Goal: Task Accomplishment & Management: Use online tool/utility

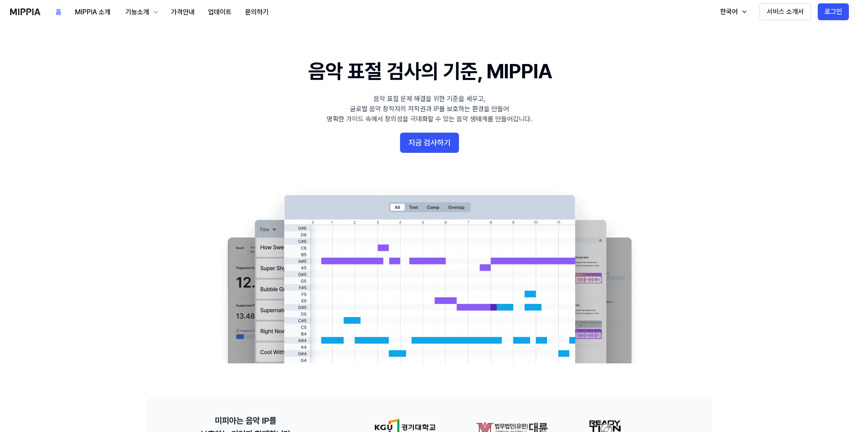
click at [435, 142] on button "지금 검사하기" at bounding box center [429, 143] width 59 height 20
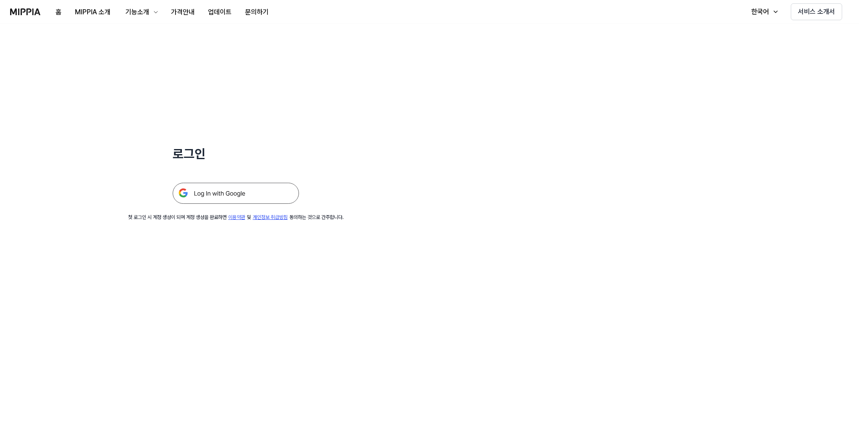
click at [238, 190] on img at bounding box center [236, 193] width 126 height 21
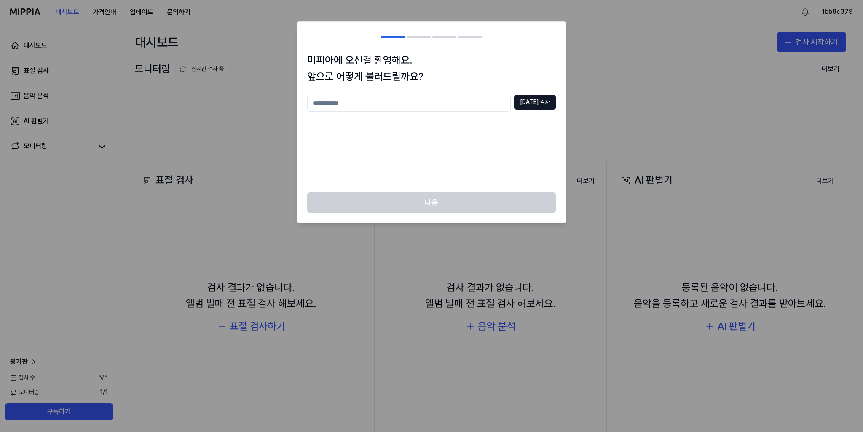
click at [462, 100] on input "text" at bounding box center [408, 103] width 203 height 17
type input "*"
type input "***"
click at [568, 104] on div at bounding box center [431, 216] width 863 height 432
click at [546, 105] on button "중복 검사" at bounding box center [535, 102] width 42 height 15
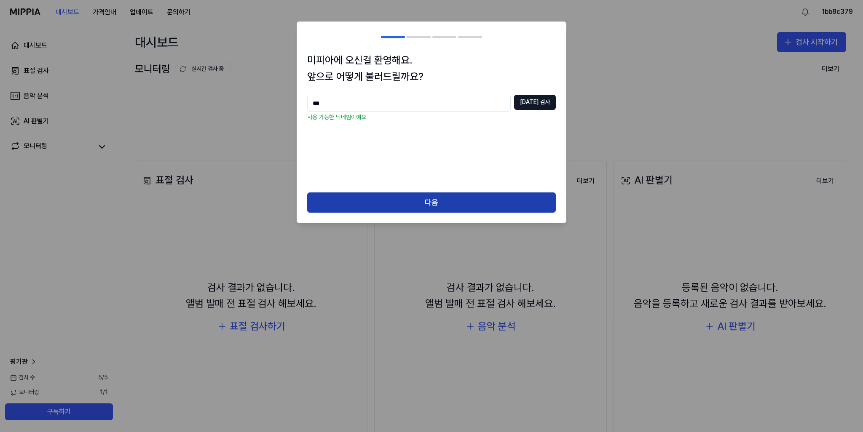
click at [444, 209] on button "다음" at bounding box center [431, 203] width 249 height 20
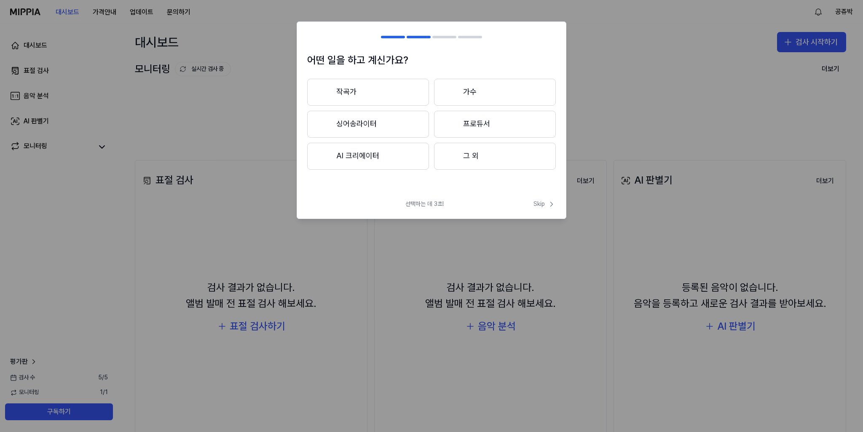
click at [368, 87] on button "작곡가" at bounding box center [368, 92] width 122 height 27
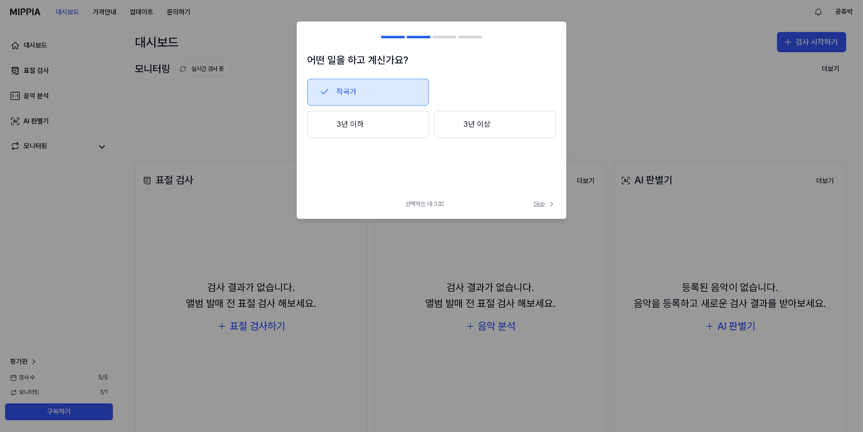
click at [534, 203] on span "Skip" at bounding box center [544, 204] width 22 height 8
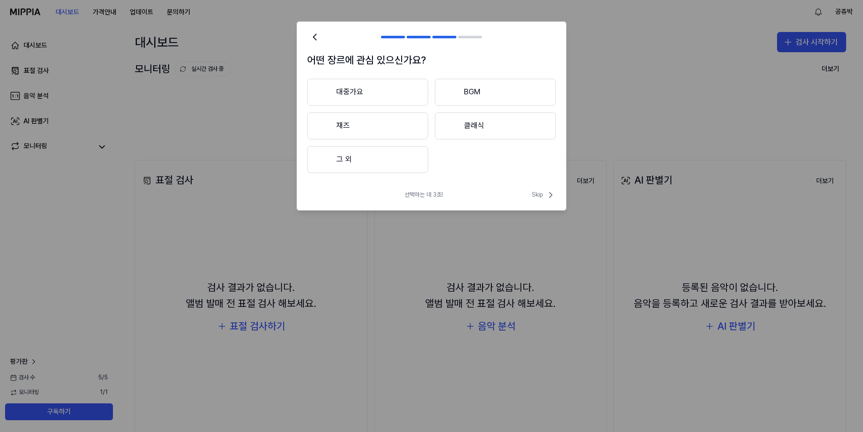
click at [552, 204] on div "선택하는 데 3초! Skip" at bounding box center [431, 200] width 269 height 20
click at [543, 193] on span "Skip" at bounding box center [544, 195] width 24 height 10
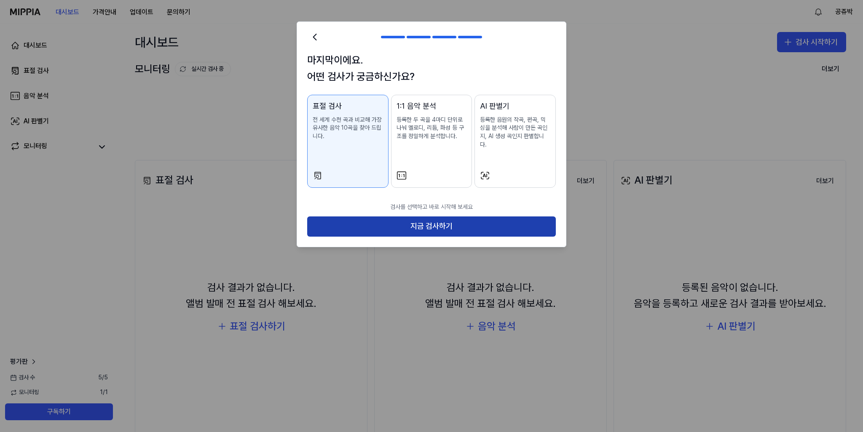
click at [507, 217] on button "지금 검사하기" at bounding box center [431, 227] width 249 height 20
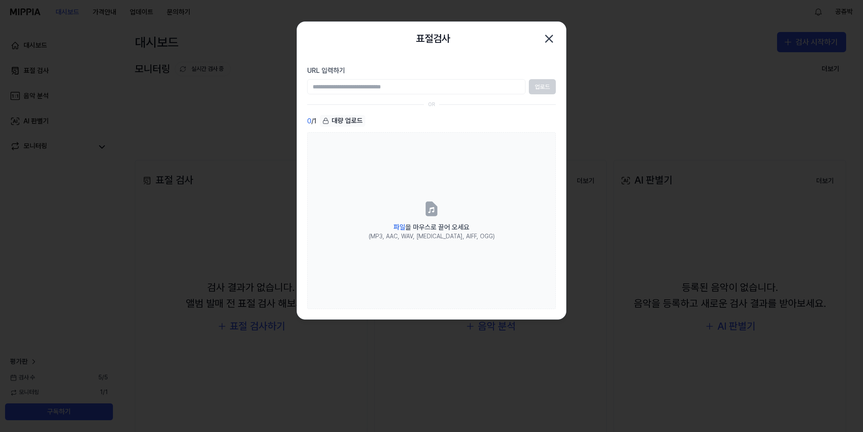
click at [396, 90] on input "URL 입력하기" at bounding box center [416, 86] width 218 height 15
drag, startPoint x: 546, startPoint y: 86, endPoint x: 537, endPoint y: 85, distance: 9.0
click at [546, 86] on div "업로드" at bounding box center [431, 86] width 249 height 15
click at [545, 39] on icon "button" at bounding box center [548, 38] width 13 height 13
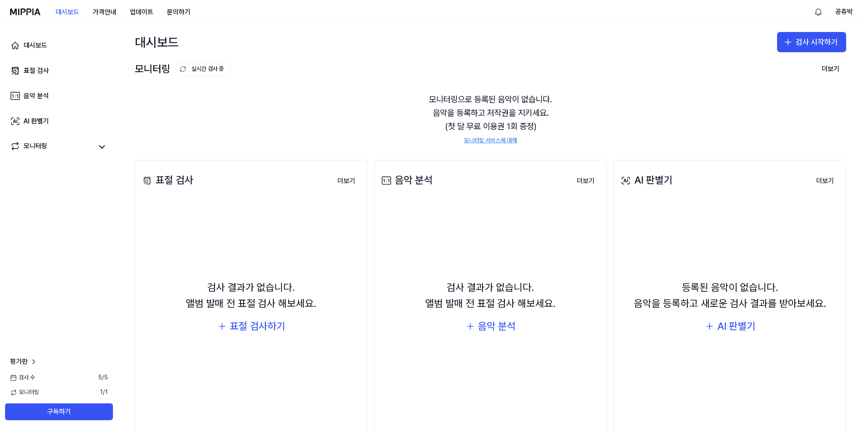
scroll to position [27, 0]
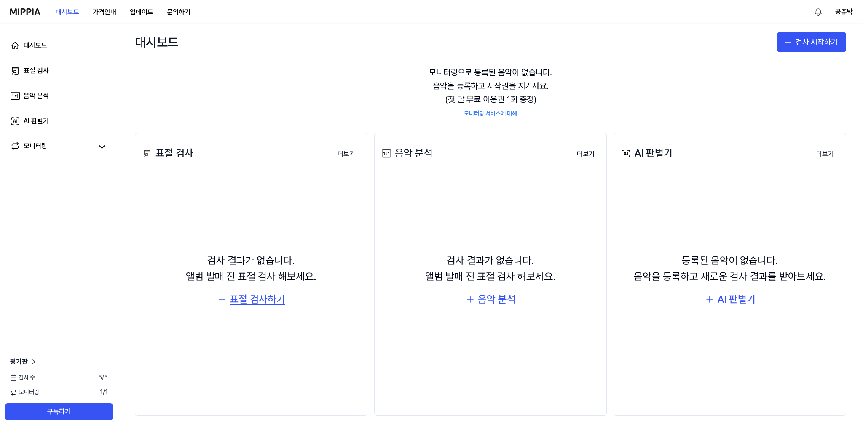
click at [249, 300] on div "표절 검사하기" at bounding box center [258, 300] width 56 height 16
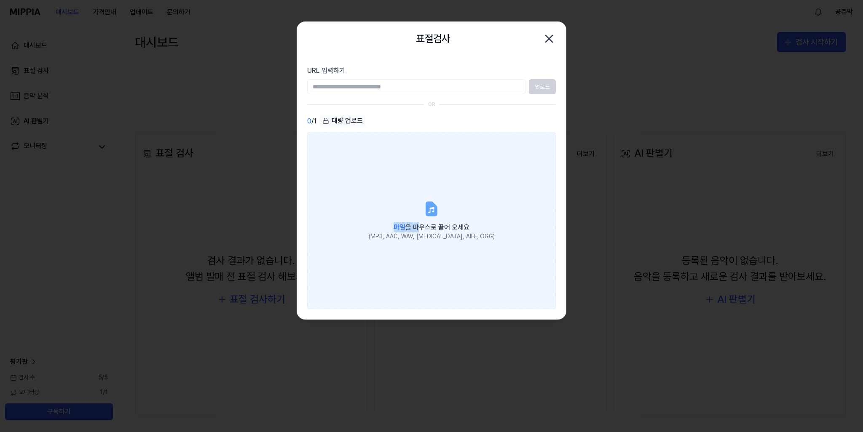
drag, startPoint x: 425, startPoint y: 212, endPoint x: 410, endPoint y: 233, distance: 25.1
click at [414, 230] on label "파일 을 마우스로 끌어 오세요 (MP3, AAC, WAV, FLAC, AIFF, OGG)" at bounding box center [431, 220] width 249 height 177
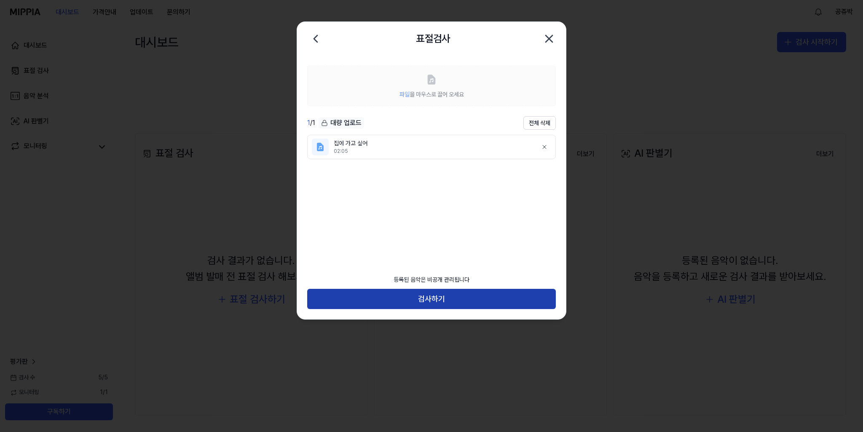
click at [443, 299] on button "검사하기" at bounding box center [431, 299] width 249 height 20
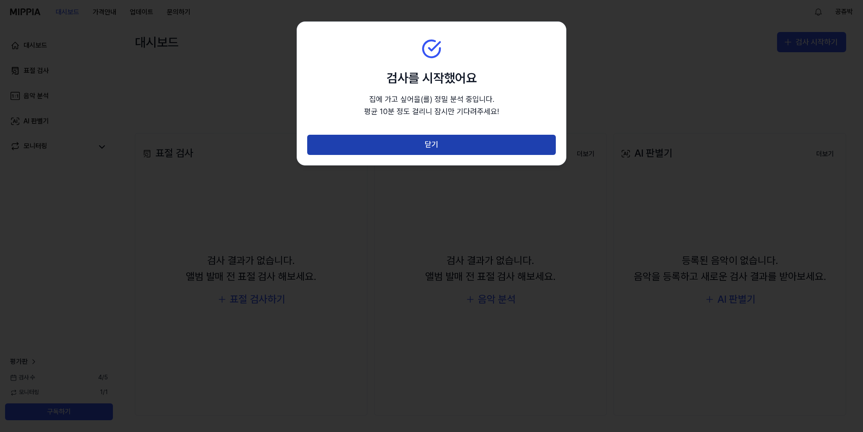
click at [410, 150] on div "음악 분석" at bounding box center [406, 153] width 53 height 16
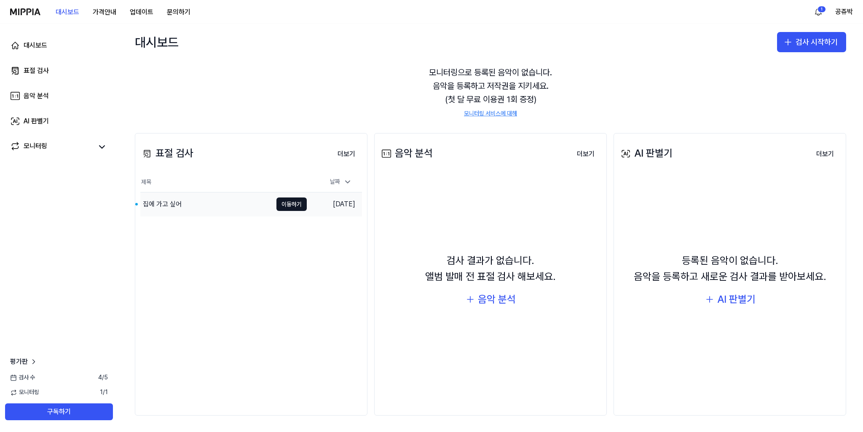
click at [312, 206] on td "2025.10.15." at bounding box center [335, 205] width 56 height 24
click at [293, 203] on button "이동하기" at bounding box center [291, 204] width 30 height 13
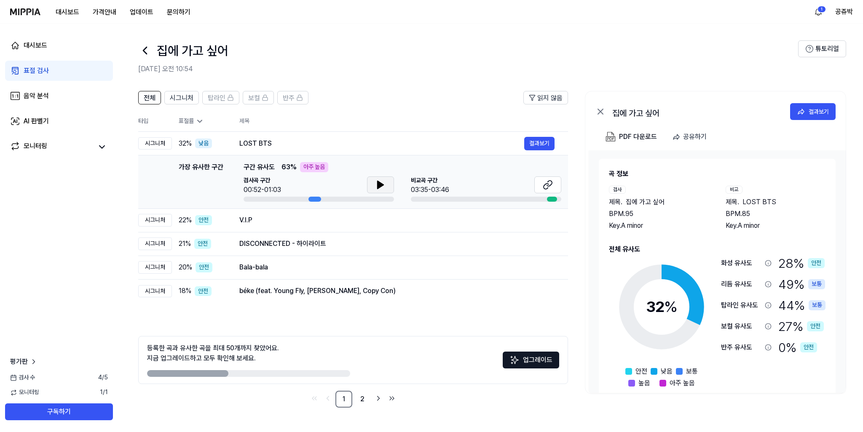
click at [382, 182] on icon at bounding box center [380, 185] width 10 height 10
click at [465, 185] on div "비교곡 구간 03:35-03:46" at bounding box center [486, 186] width 150 height 19
click at [538, 189] on button at bounding box center [547, 185] width 27 height 17
click at [393, 185] on div "검사곡 구간 00:52-01:03 비교곡 구간 03:35-03:46" at bounding box center [403, 189] width 318 height 25
click at [386, 187] on button at bounding box center [380, 185] width 27 height 17
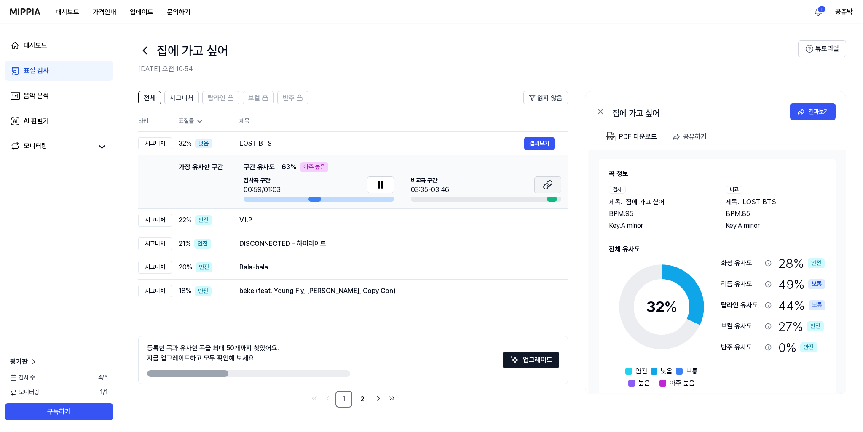
click at [544, 187] on icon at bounding box center [548, 185] width 10 height 10
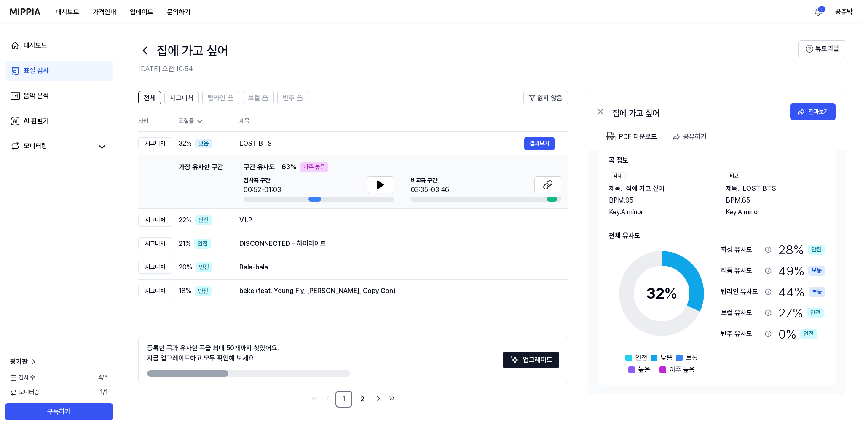
click at [70, 66] on link "표절 검사" at bounding box center [59, 71] width 108 height 20
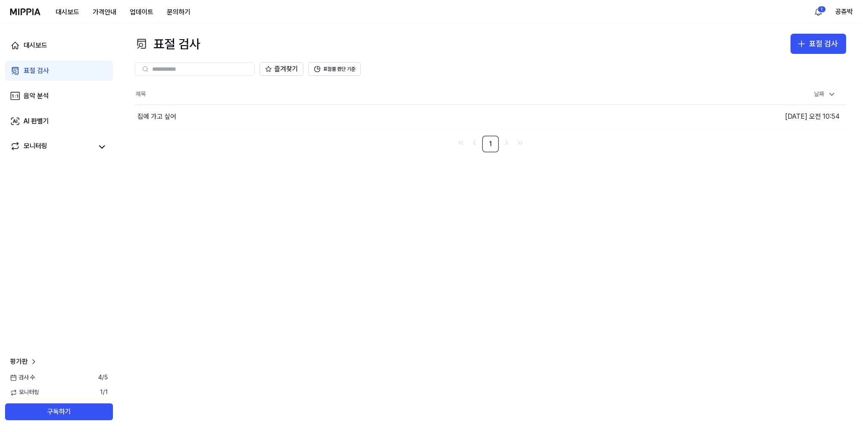
click at [30, 10] on img at bounding box center [25, 11] width 30 height 7
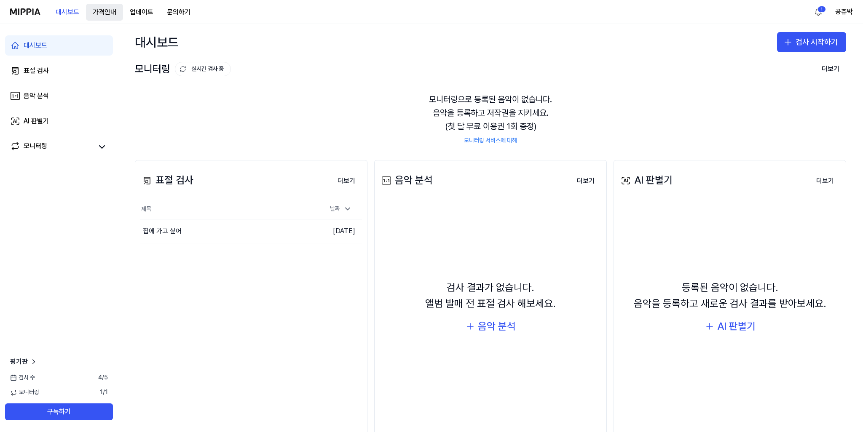
click at [96, 7] on button "가격안내" at bounding box center [104, 12] width 37 height 17
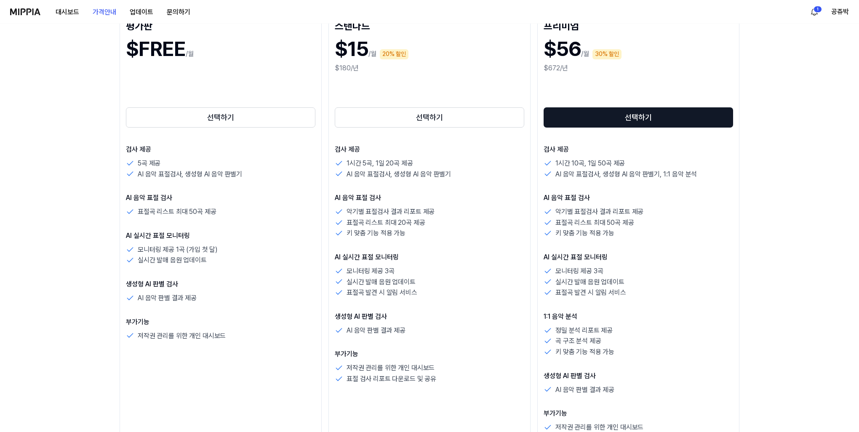
scroll to position [169, 0]
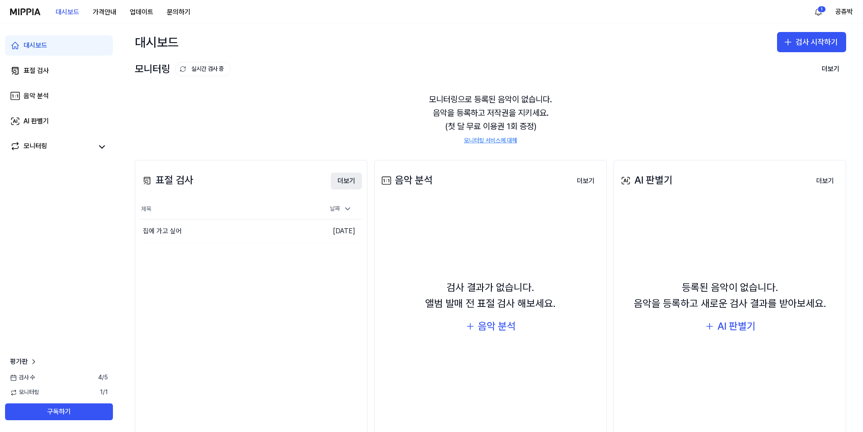
click at [340, 187] on button "더보기" at bounding box center [346, 181] width 31 height 17
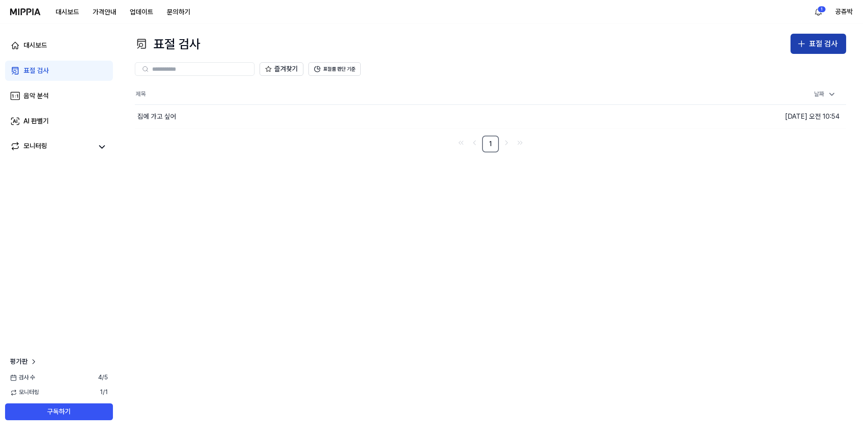
click at [816, 34] on button "표절 검사" at bounding box center [818, 44] width 56 height 20
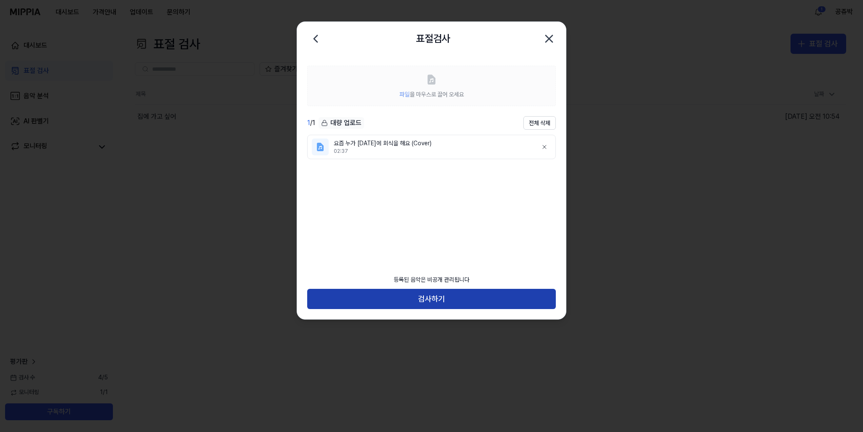
click at [465, 303] on button "검사하기" at bounding box center [431, 299] width 249 height 20
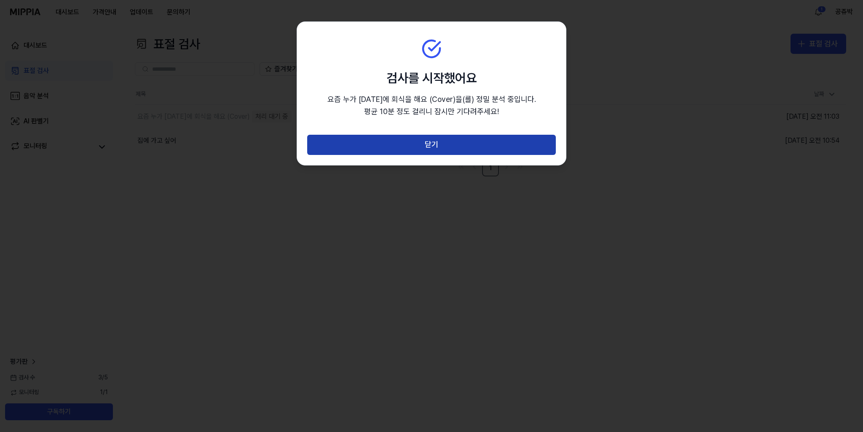
click at [426, 150] on button "닫기" at bounding box center [431, 145] width 249 height 20
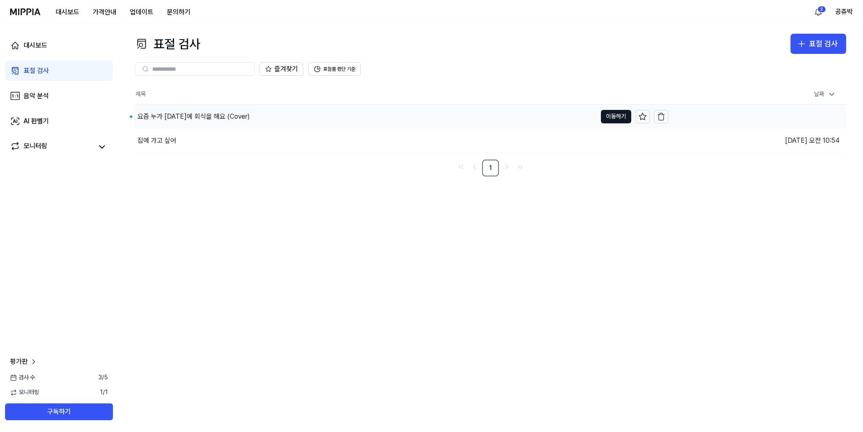
click at [210, 119] on div "요즘 누가 금요일에 회식을 해요 (Cover)" at bounding box center [193, 117] width 112 height 10
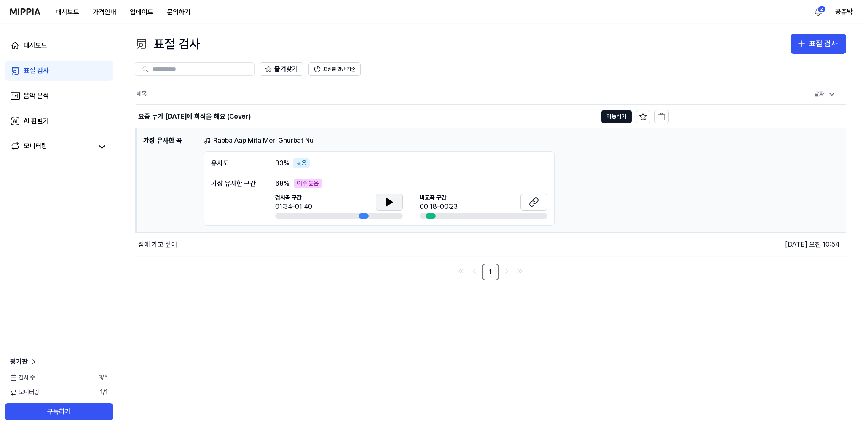
click at [381, 201] on button at bounding box center [389, 202] width 27 height 17
click at [543, 204] on button at bounding box center [533, 202] width 27 height 17
